Goal: Find contact information: Obtain details needed to contact an individual or organization

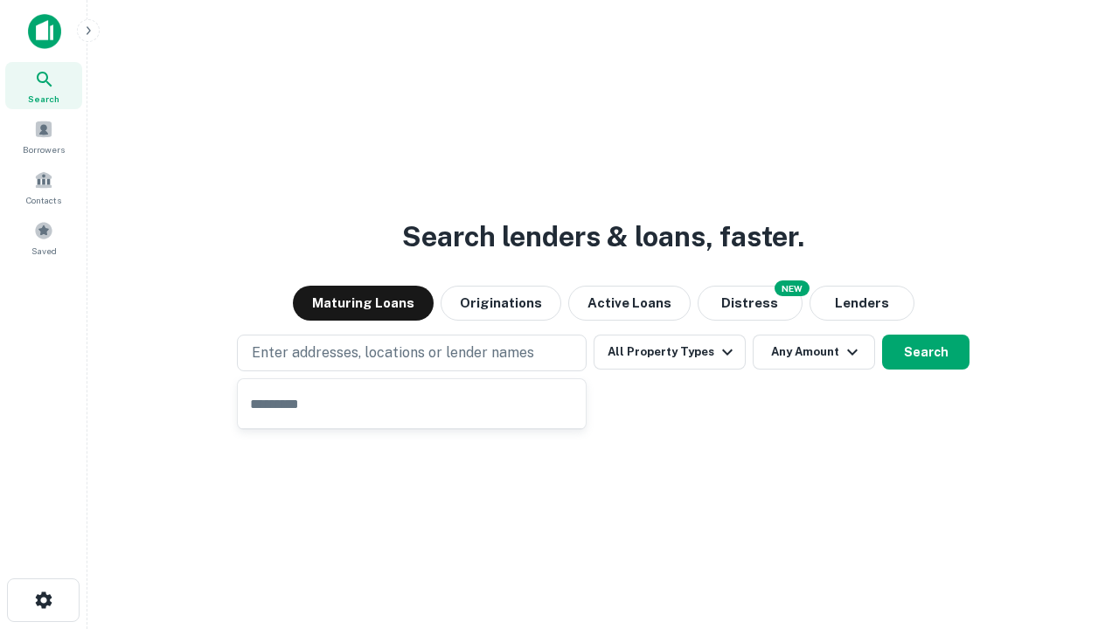
type input "**********"
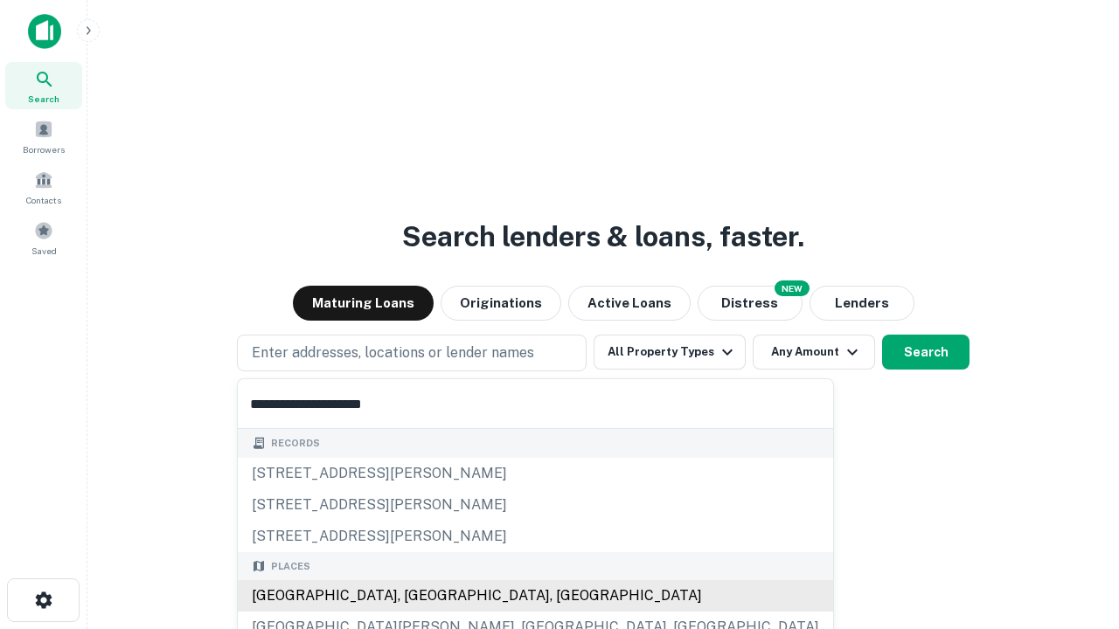
click at [418, 596] on div "Santa Monica, CA, USA" at bounding box center [535, 596] width 595 height 31
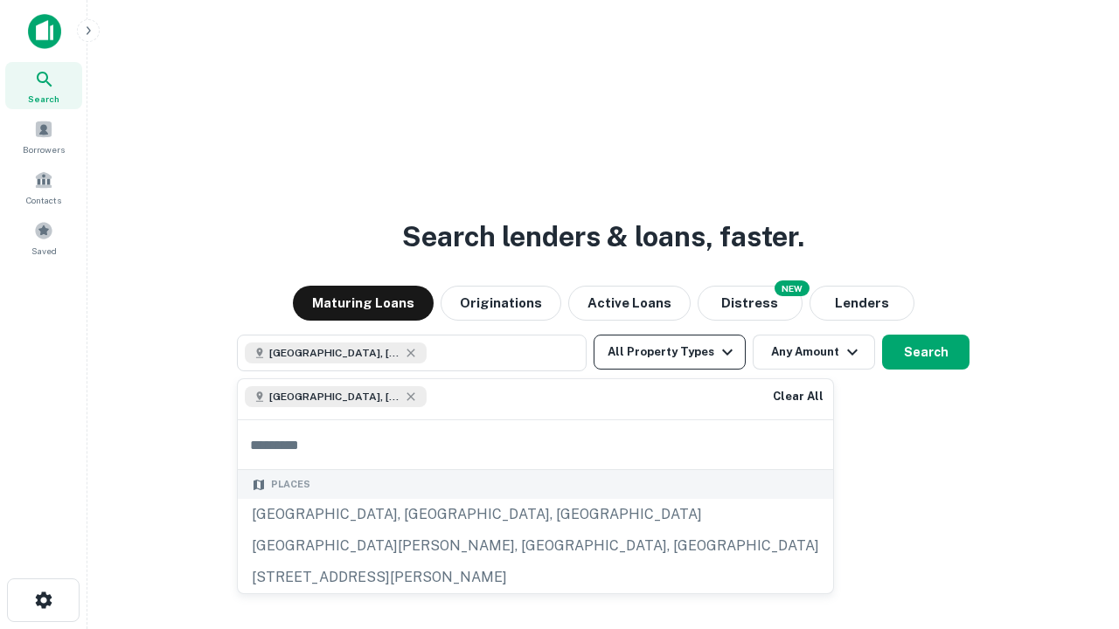
click at [670, 352] on button "All Property Types" at bounding box center [670, 352] width 152 height 35
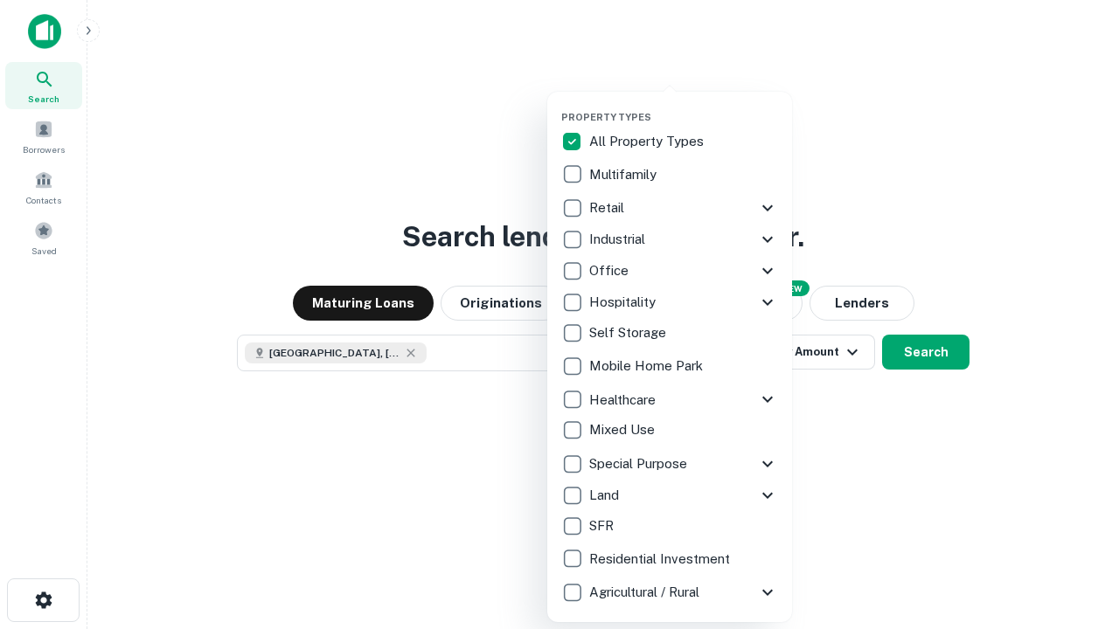
click at [684, 106] on button "button" at bounding box center [683, 106] width 245 height 1
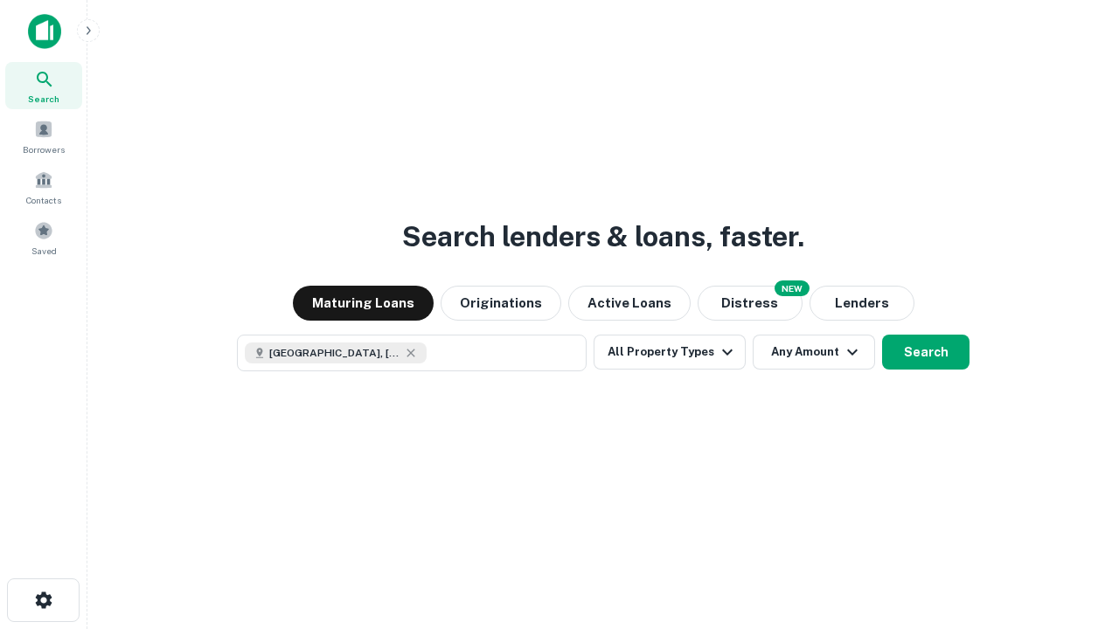
scroll to position [28, 0]
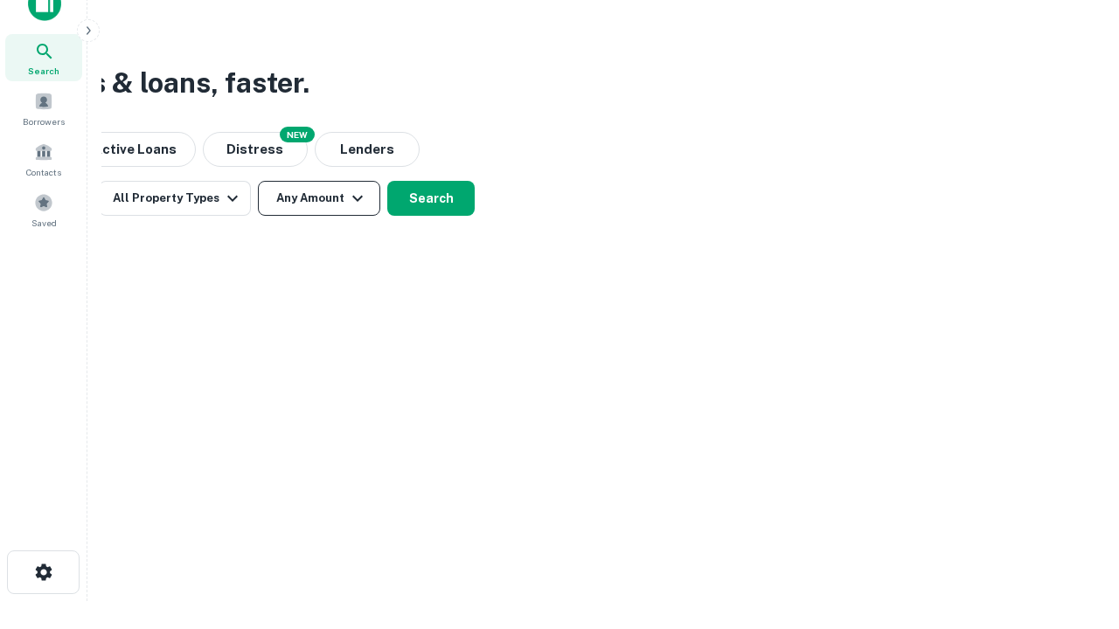
click at [319, 198] on button "Any Amount" at bounding box center [319, 198] width 122 height 35
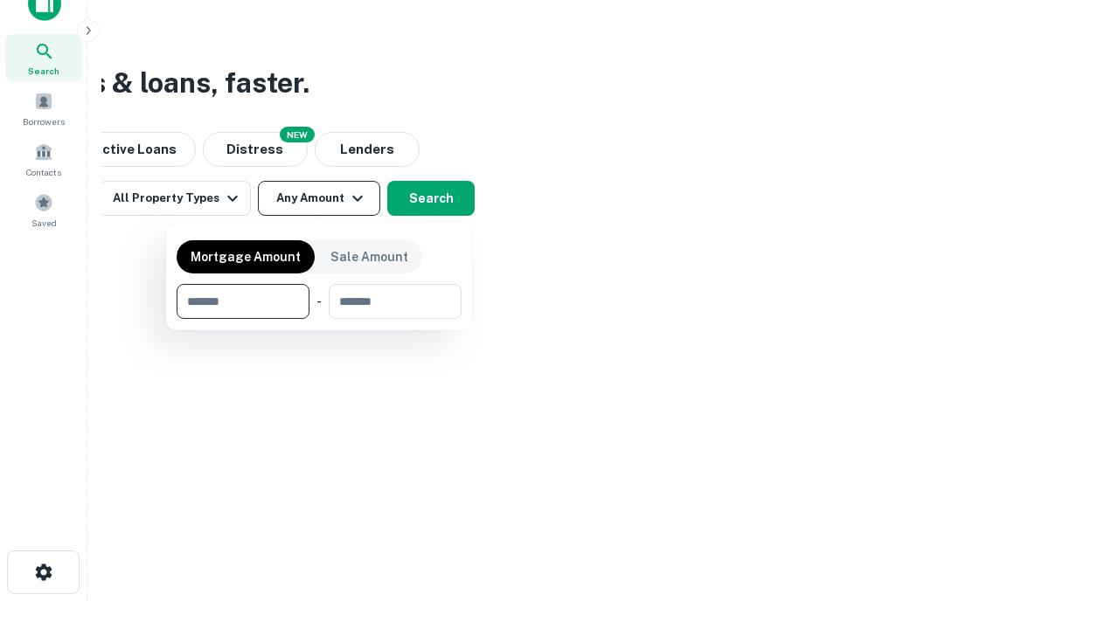
type input "*******"
click at [319, 319] on button "button" at bounding box center [319, 319] width 285 height 1
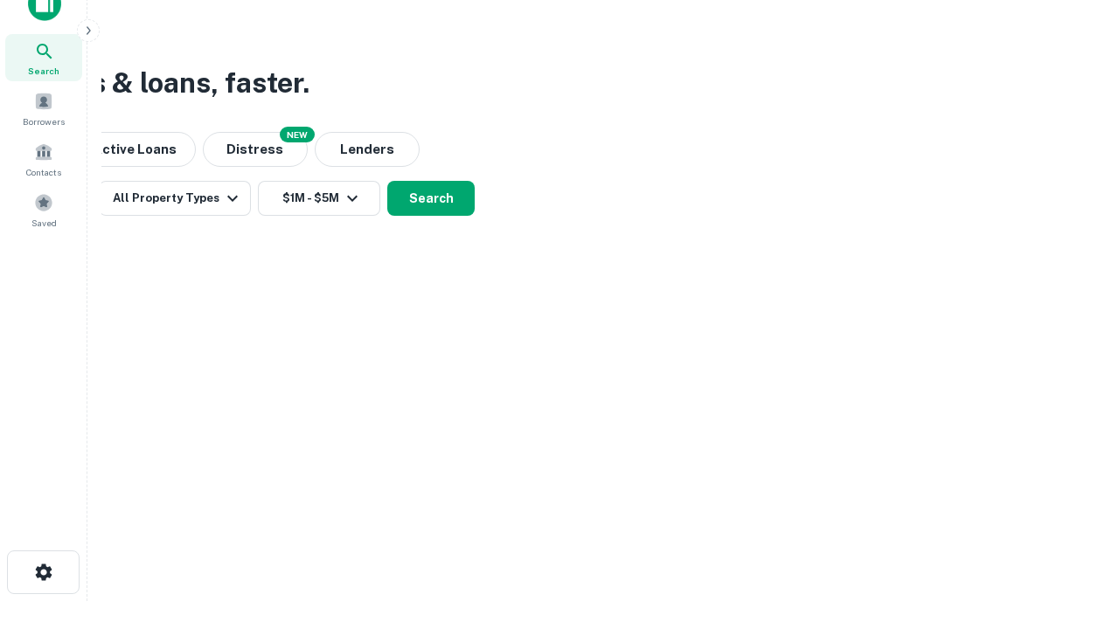
scroll to position [10, 323]
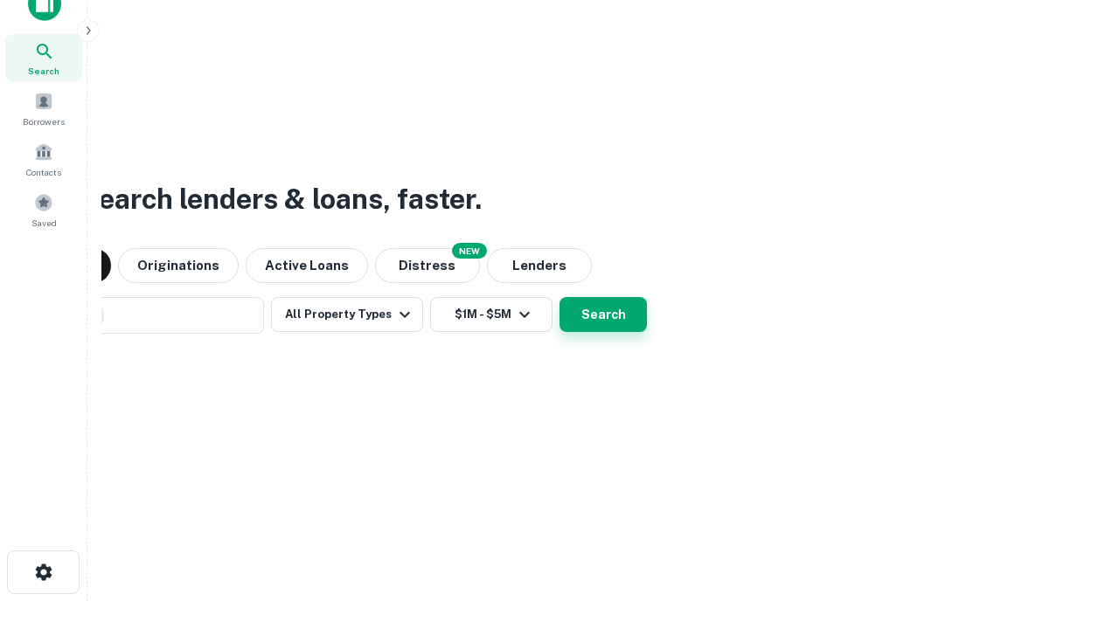
click at [560, 297] on button "Search" at bounding box center [603, 314] width 87 height 35
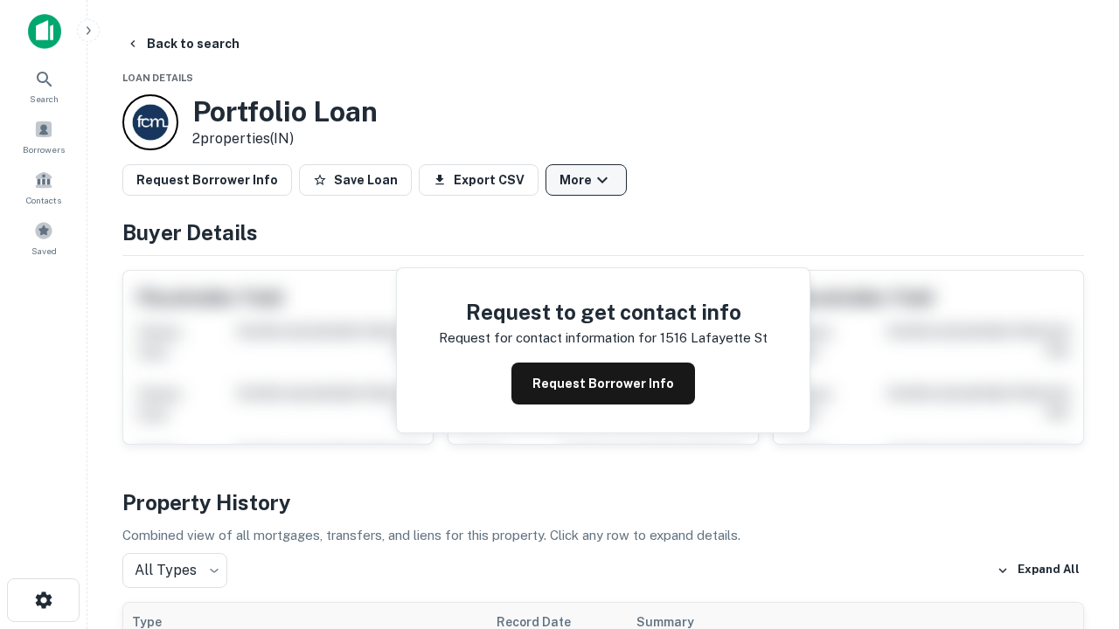
click at [586, 180] on button "More" at bounding box center [586, 179] width 81 height 31
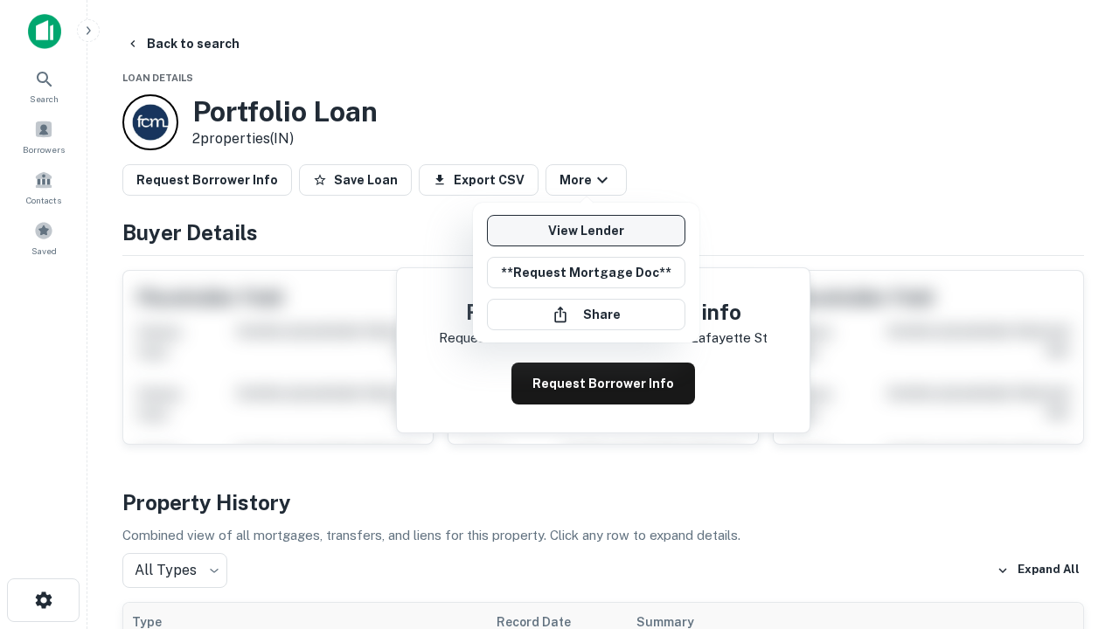
click at [586, 231] on link "View Lender" at bounding box center [586, 230] width 198 height 31
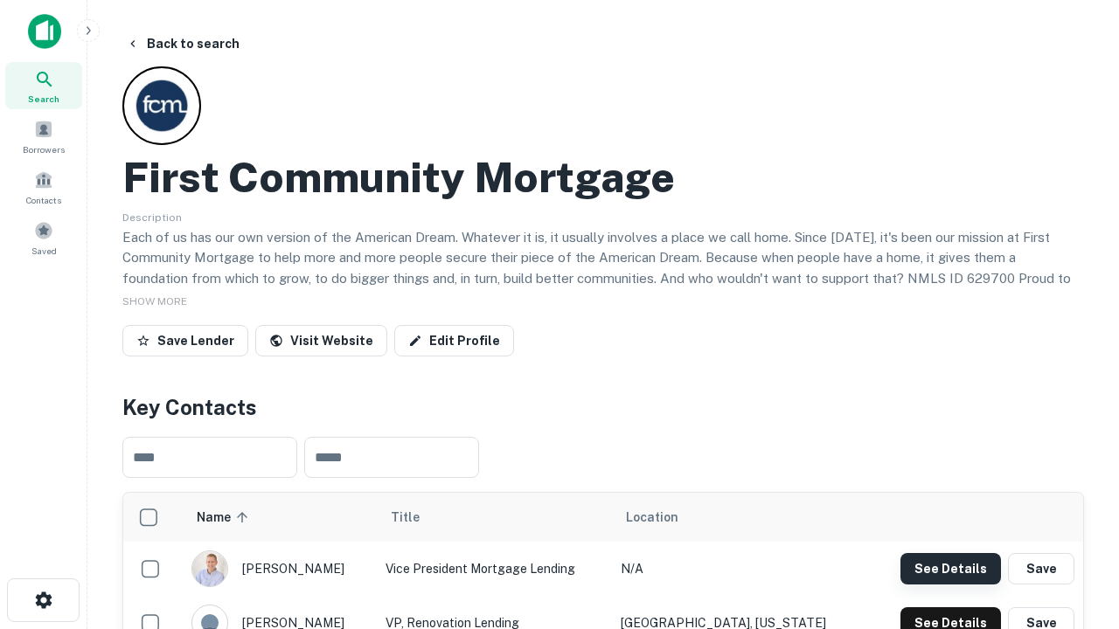
click at [950, 568] on button "See Details" at bounding box center [951, 568] width 101 height 31
